Goal: Find specific page/section: Find specific page/section

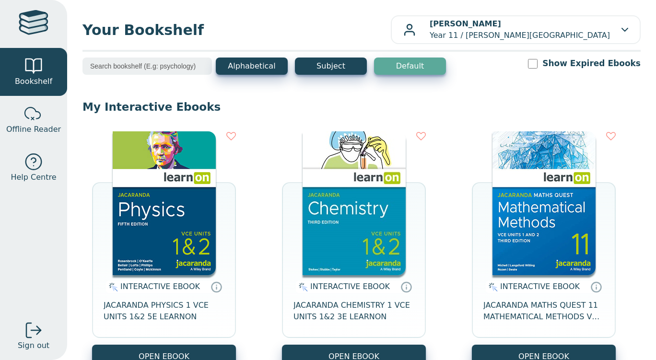
scroll to position [358, 0]
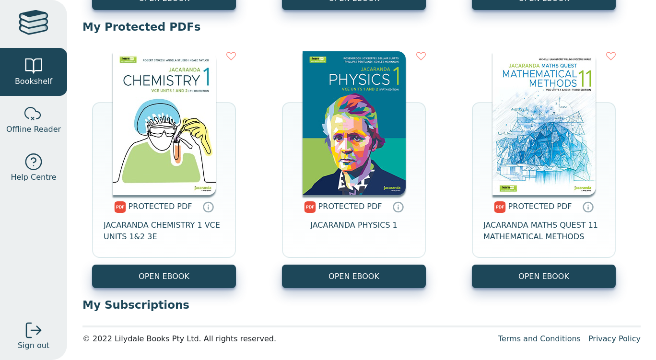
click at [149, 140] on img at bounding box center [164, 123] width 103 height 144
click at [160, 164] on img at bounding box center [164, 123] width 103 height 144
